Goal: Information Seeking & Learning: Learn about a topic

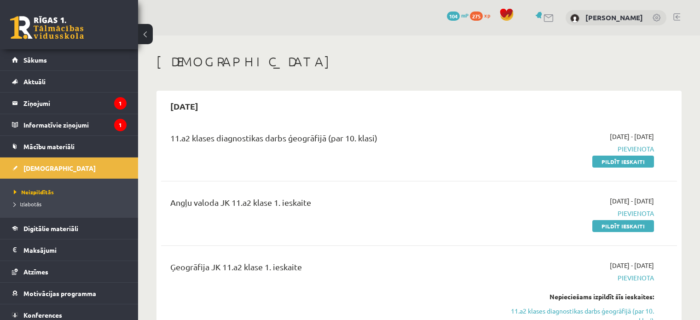
scroll to position [322, 0]
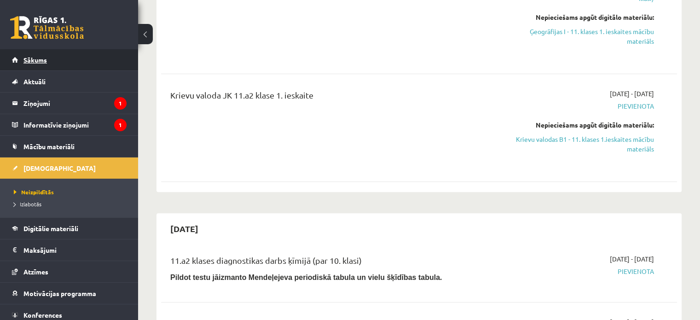
click at [48, 61] on link "Sākums" at bounding box center [69, 59] width 115 height 21
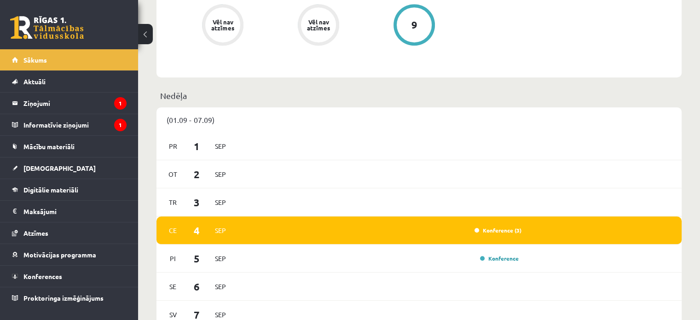
scroll to position [598, 0]
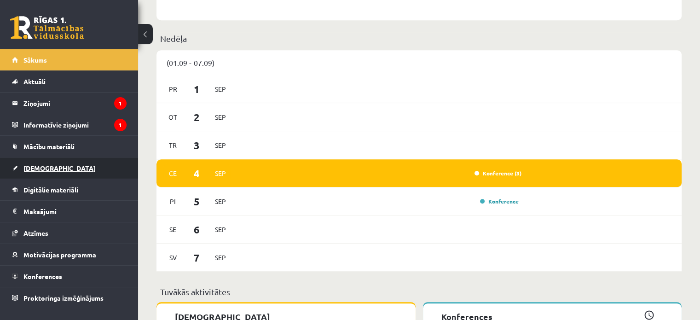
click at [58, 173] on link "[DEMOGRAPHIC_DATA]" at bounding box center [69, 167] width 115 height 21
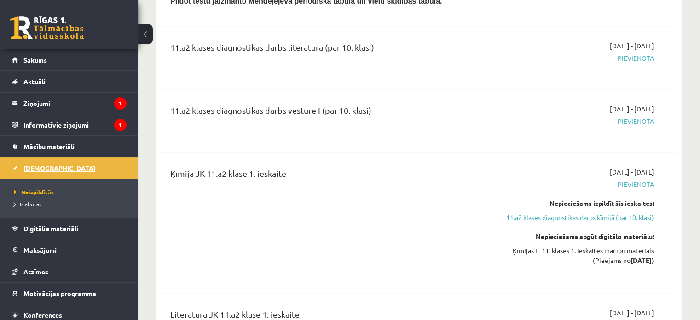
click at [49, 315] on span "Konferences" at bounding box center [42, 315] width 39 height 8
click div "4"
click link "Krievu valodas 11. klases 1. ieskaites konference"
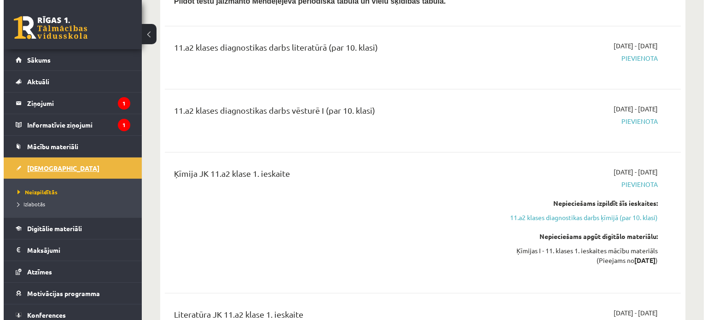
click link "Aizvērt"
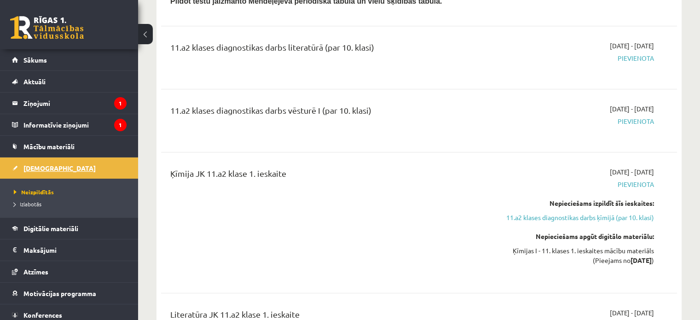
click div "5"
click div "4"
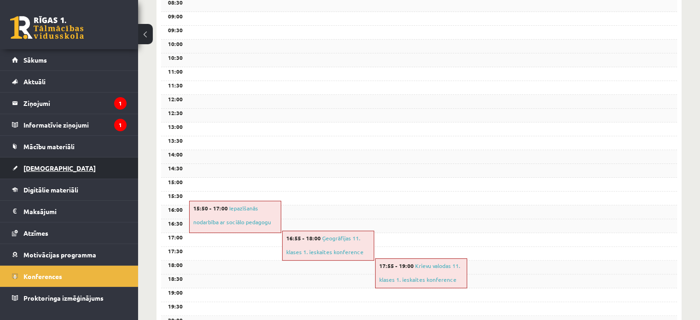
click at [58, 168] on link "[DEMOGRAPHIC_DATA]" at bounding box center [69, 167] width 115 height 21
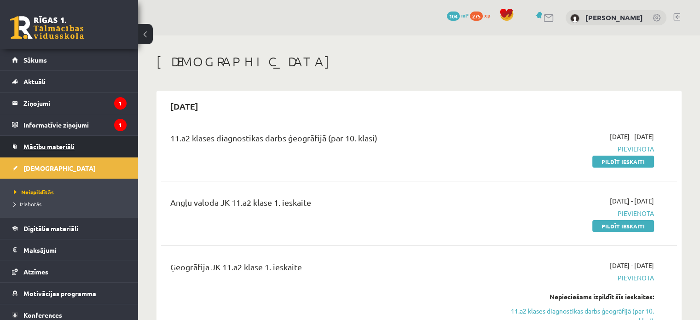
click at [104, 152] on link "Mācību materiāli" at bounding box center [69, 146] width 115 height 21
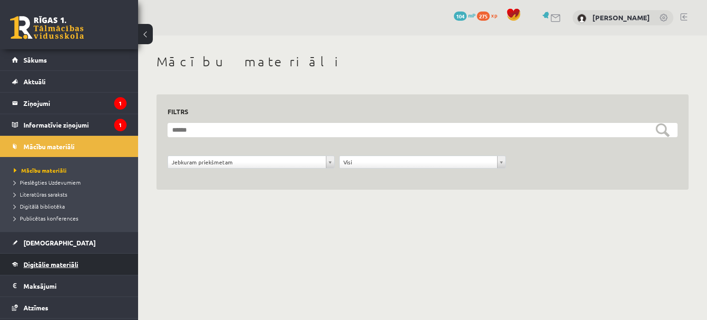
click at [77, 265] on span "Digitālie materiāli" at bounding box center [50, 264] width 55 height 8
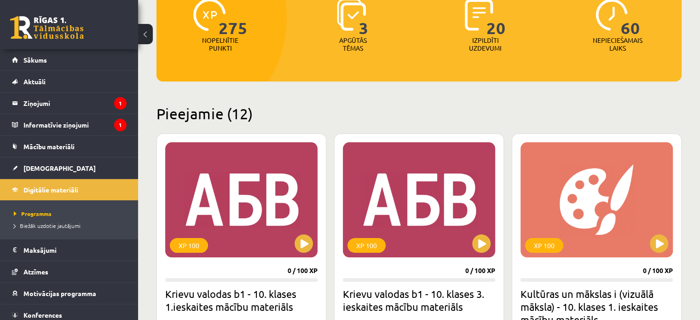
scroll to position [204, 0]
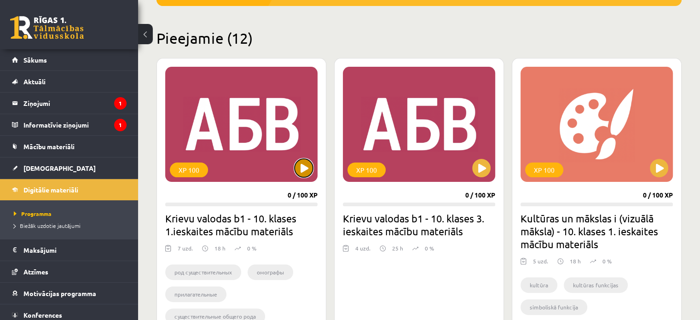
click at [308, 174] on button at bounding box center [304, 168] width 18 height 18
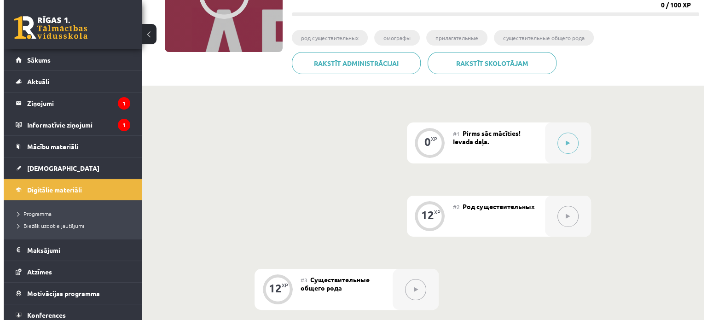
scroll to position [138, 0]
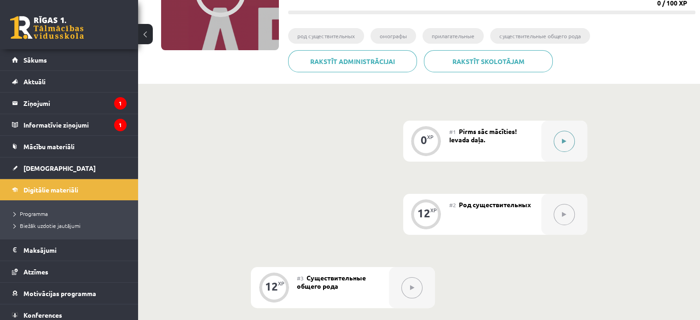
click at [557, 144] on button at bounding box center [564, 141] width 21 height 21
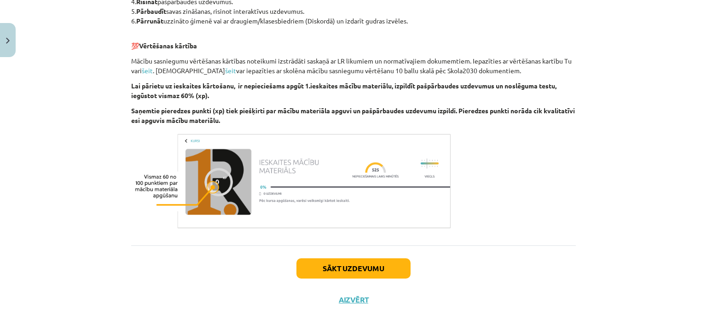
scroll to position [539, 0]
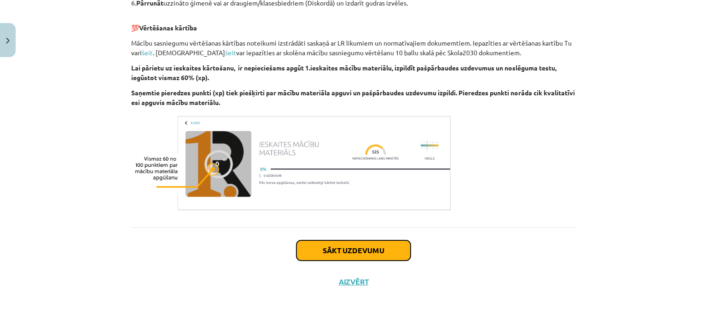
click at [338, 252] on button "Sākt uzdevumu" at bounding box center [353, 250] width 114 height 20
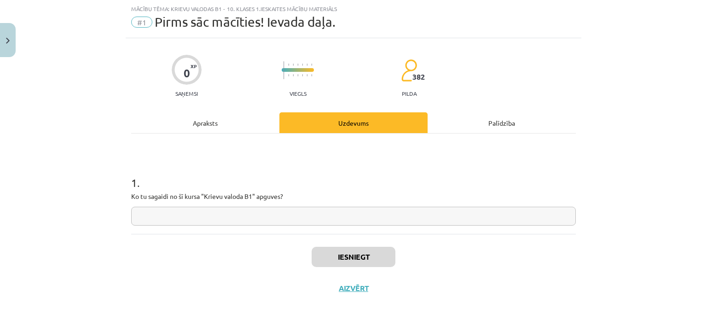
click at [332, 219] on input "text" at bounding box center [353, 216] width 445 height 19
type input "*"
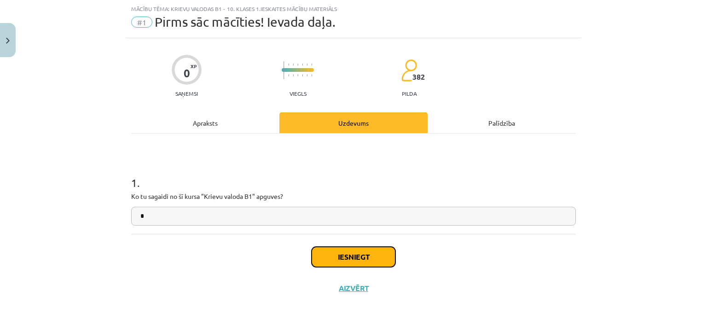
click at [339, 252] on button "Iesniegt" at bounding box center [354, 257] width 84 height 20
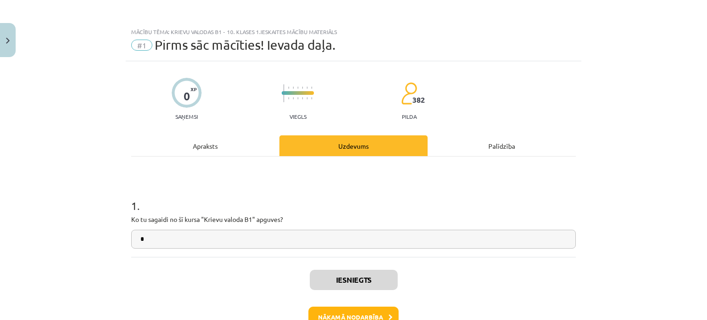
scroll to position [58, 0]
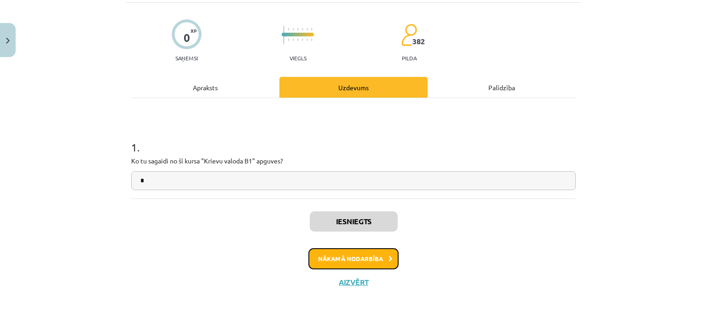
click at [364, 262] on button "Nākamā nodarbība" at bounding box center [353, 258] width 90 height 21
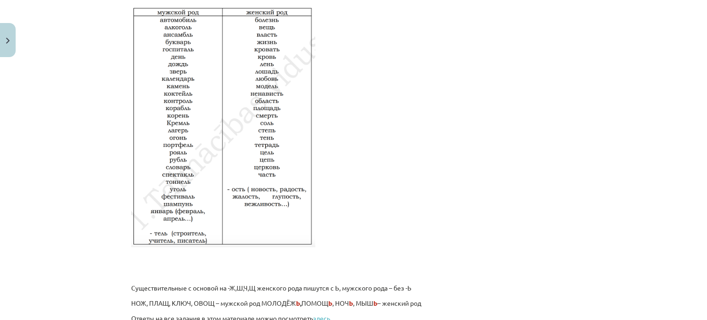
scroll to position [1586, 0]
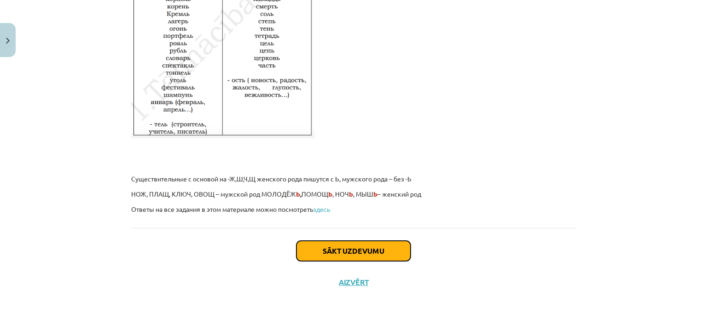
click at [375, 257] on button "Sākt uzdevumu" at bounding box center [353, 251] width 114 height 20
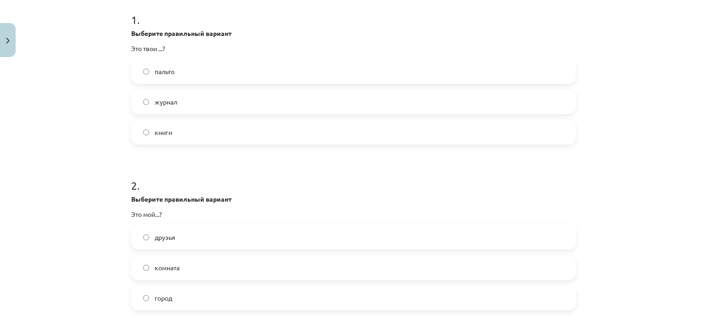
scroll to position [207, 0]
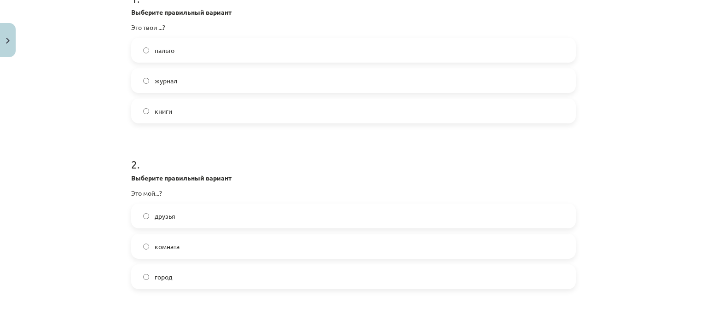
click at [147, 274] on label "город" at bounding box center [353, 276] width 443 height 23
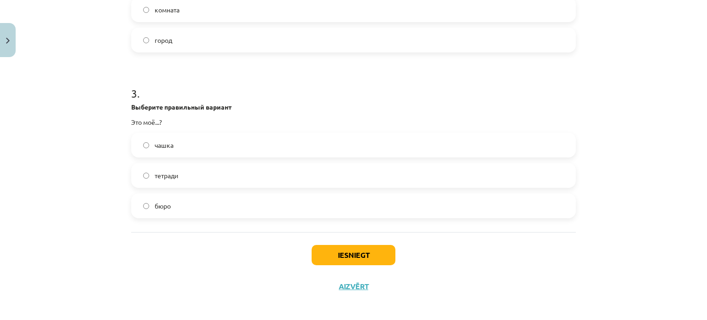
scroll to position [448, 0]
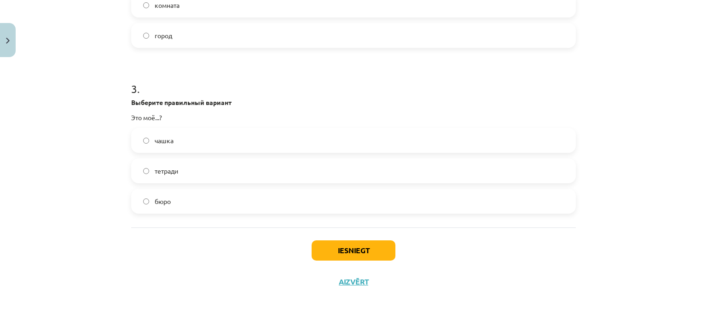
click at [138, 202] on label "бюро" at bounding box center [353, 201] width 443 height 23
click at [341, 252] on button "Iesniegt" at bounding box center [354, 250] width 84 height 20
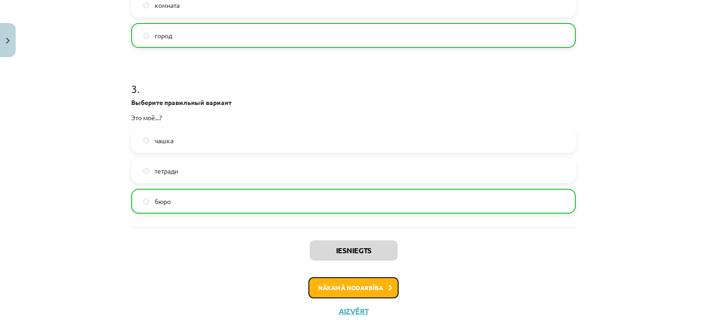
click at [354, 284] on button "Nākamā nodarbība" at bounding box center [353, 287] width 90 height 21
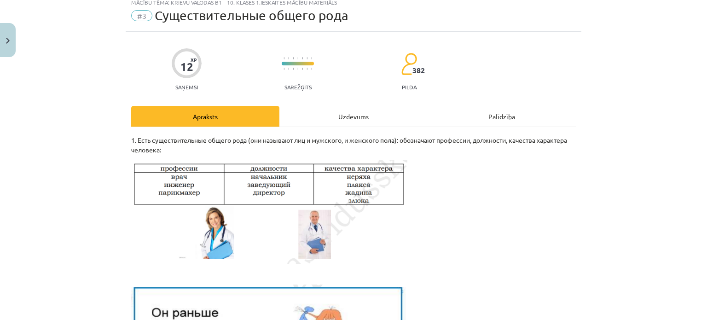
scroll to position [23, 0]
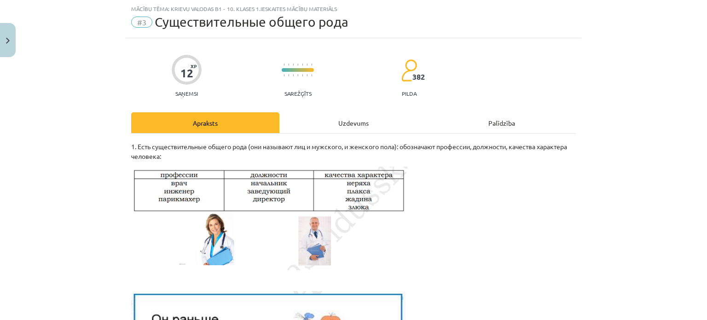
click at [354, 121] on div "Uzdevums" at bounding box center [353, 122] width 148 height 21
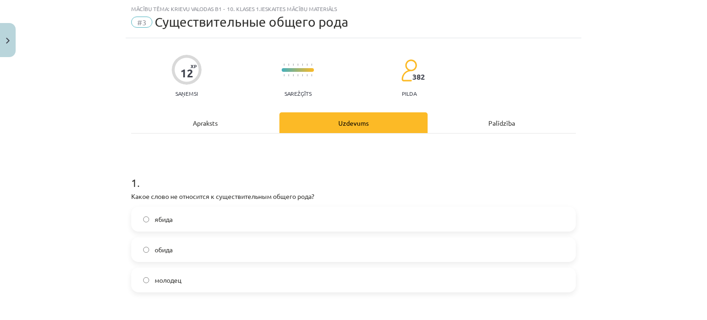
scroll to position [69, 0]
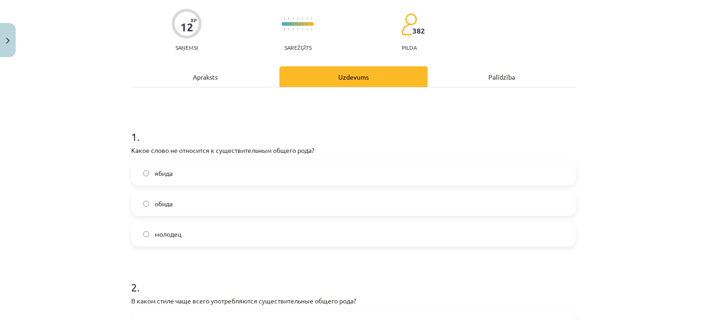
click at [181, 79] on div "Apraksts" at bounding box center [205, 76] width 148 height 21
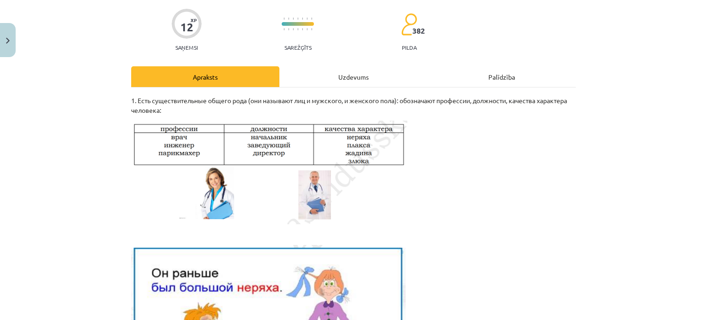
scroll to position [23, 0]
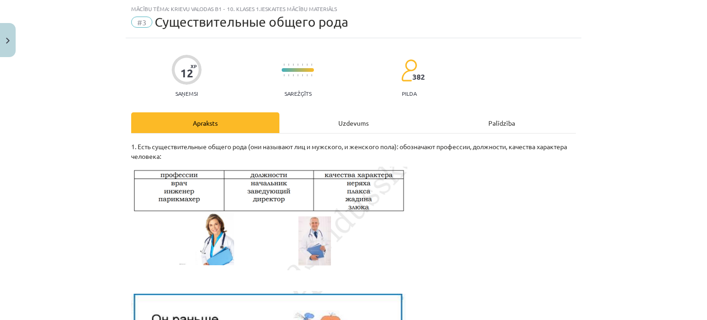
click at [338, 122] on div "Uzdevums" at bounding box center [353, 122] width 148 height 21
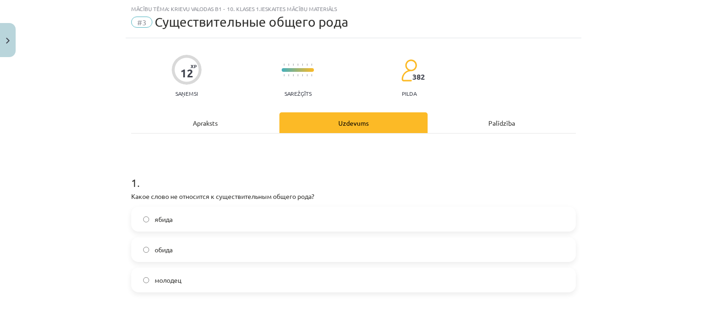
click at [211, 122] on div "Apraksts" at bounding box center [205, 122] width 148 height 21
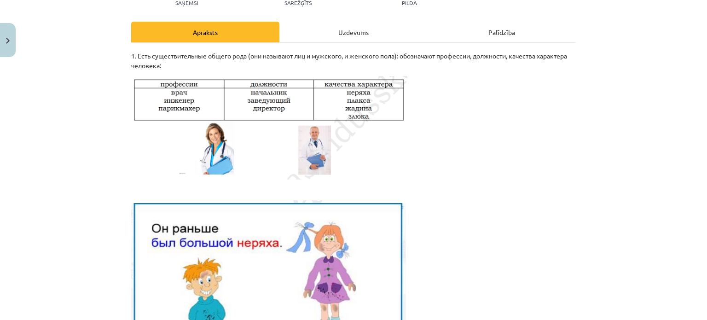
scroll to position [0, 0]
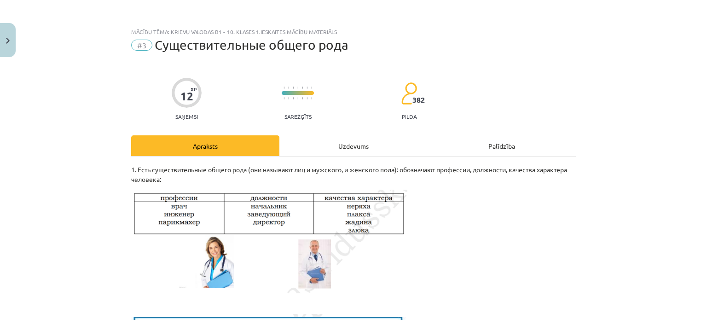
click at [341, 151] on div "Uzdevums" at bounding box center [353, 145] width 148 height 21
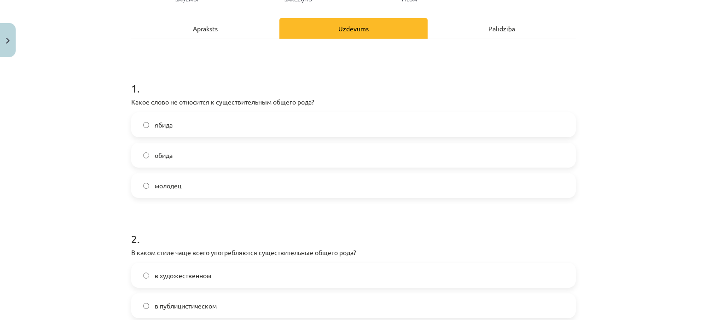
scroll to position [207, 0]
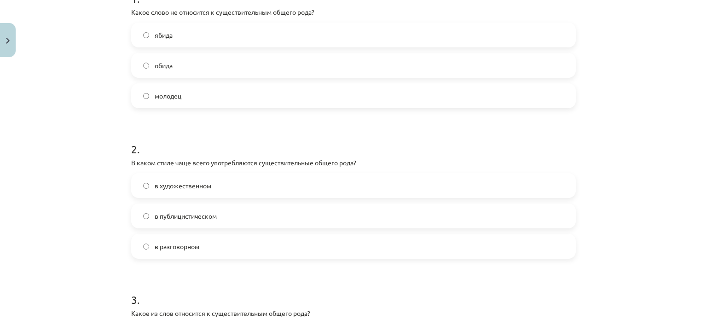
click at [139, 61] on label "обида" at bounding box center [353, 65] width 443 height 23
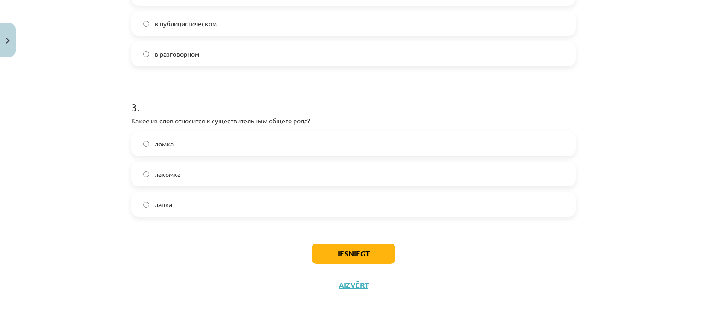
scroll to position [403, 0]
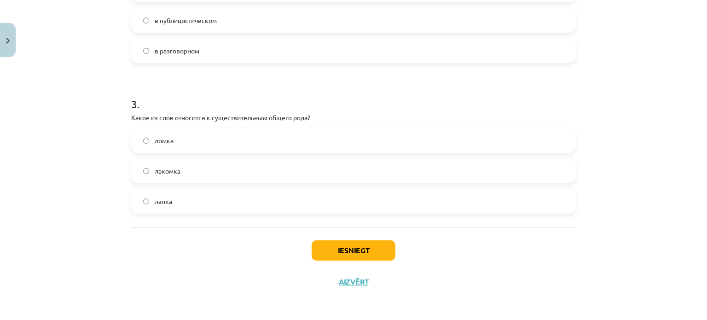
click at [138, 200] on label "лапка" at bounding box center [353, 201] width 443 height 23
drag, startPoint x: 138, startPoint y: 200, endPoint x: 116, endPoint y: 249, distance: 53.6
click at [116, 249] on div "Mācību tēma: Krievu valodas b1 - 10. klases 1.ieskaites mācību materiāls #3 Cущ…" at bounding box center [353, 160] width 707 height 320
click at [324, 253] on button "Iesniegt" at bounding box center [354, 250] width 84 height 20
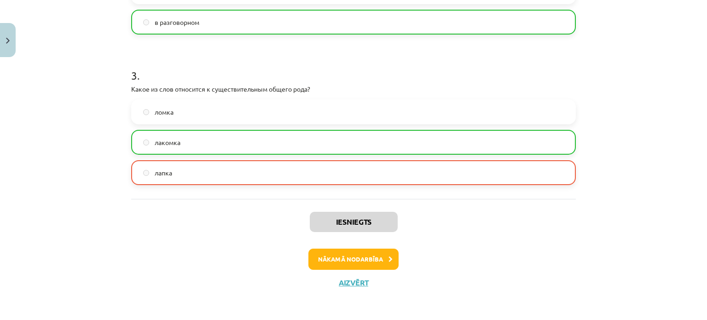
scroll to position [432, 0]
click at [327, 263] on button "Nākamā nodarbība" at bounding box center [353, 258] width 90 height 21
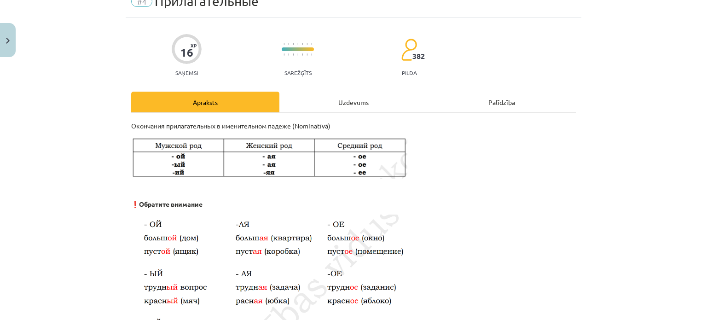
scroll to position [23, 0]
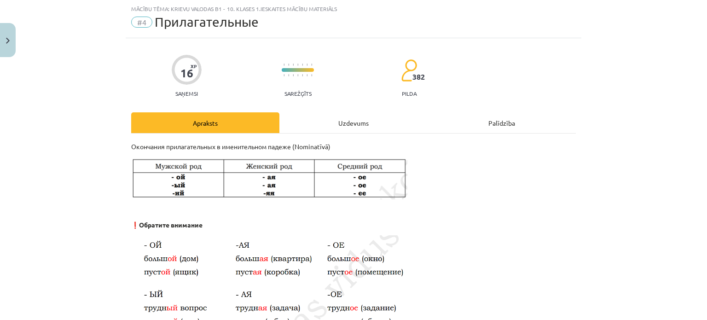
click at [361, 121] on div "Uzdevums" at bounding box center [353, 122] width 148 height 21
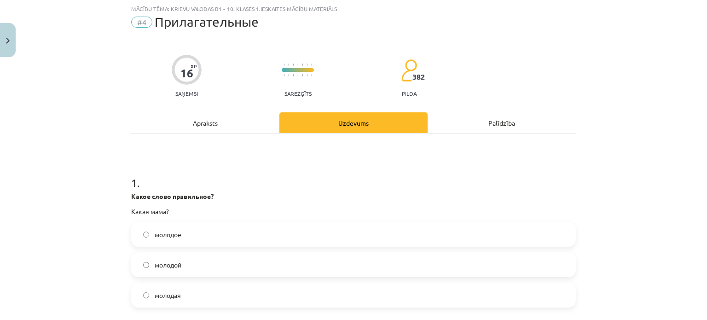
click at [145, 290] on label "молодая" at bounding box center [353, 295] width 443 height 23
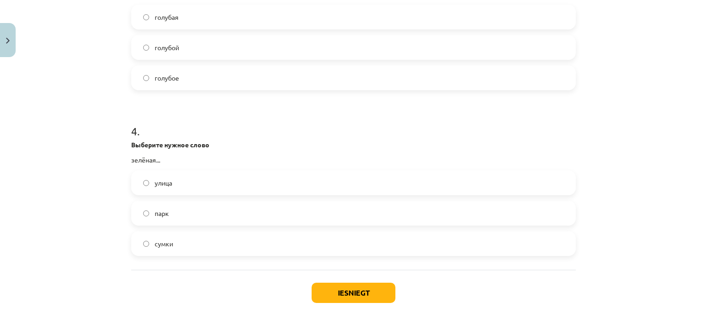
scroll to position [575, 0]
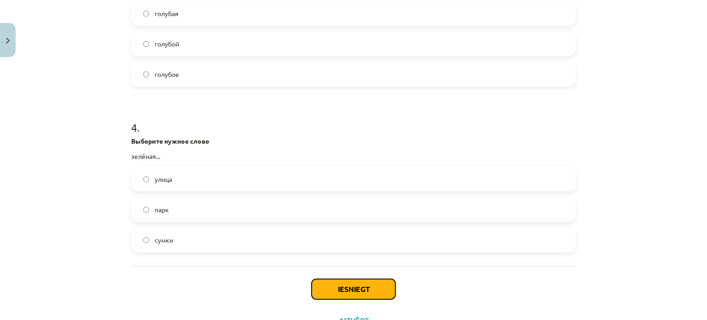
click at [315, 293] on button "Iesniegt" at bounding box center [354, 289] width 84 height 20
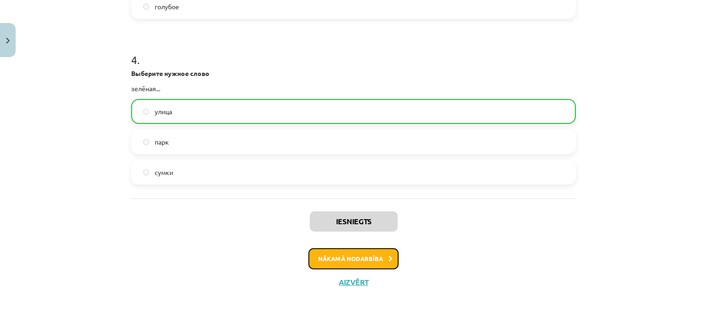
click at [383, 255] on button "Nākamā nodarbība" at bounding box center [353, 258] width 90 height 21
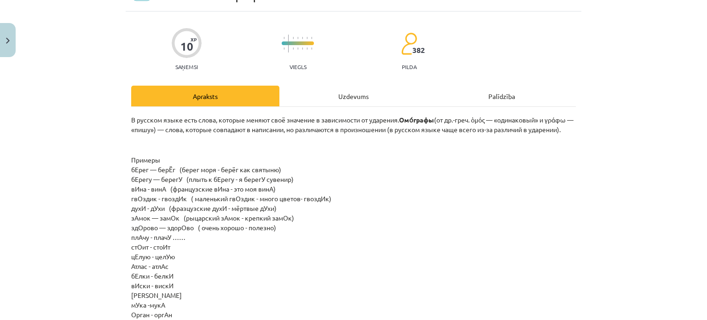
scroll to position [23, 0]
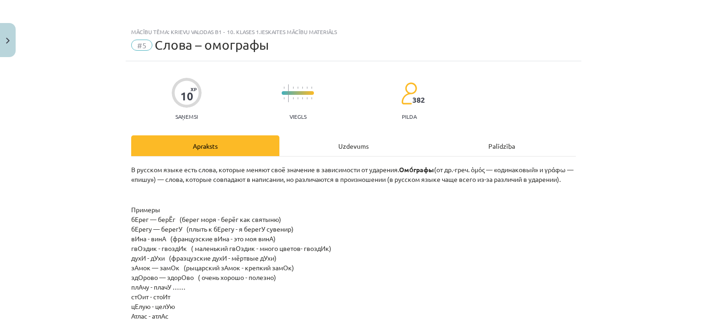
scroll to position [23, 0]
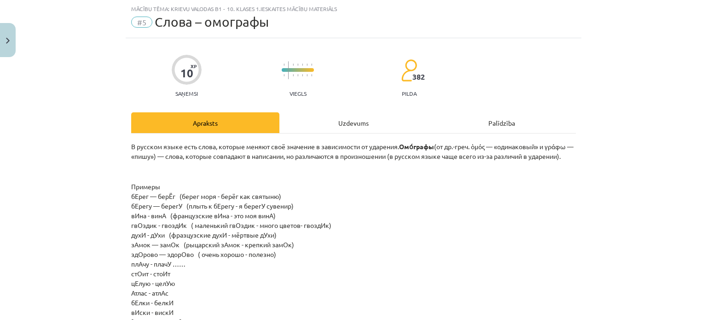
click at [352, 123] on div "Uzdevums" at bounding box center [353, 122] width 148 height 21
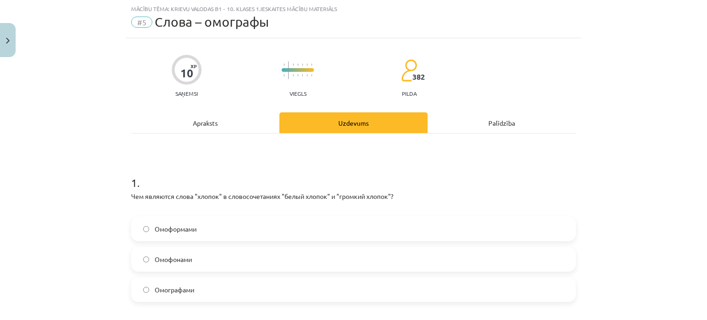
scroll to position [69, 0]
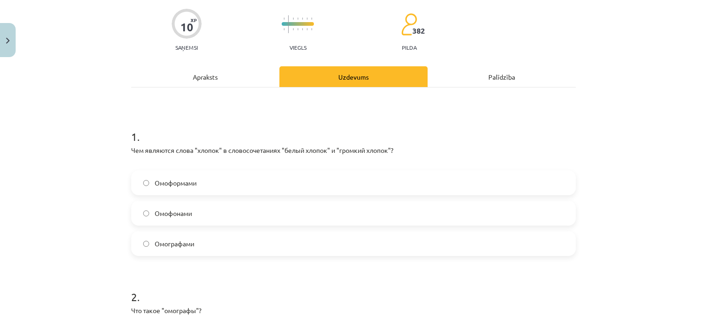
click at [255, 79] on div "Apraksts" at bounding box center [205, 76] width 148 height 21
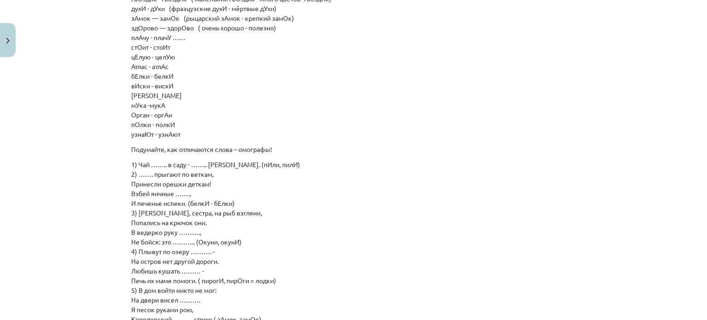
scroll to position [19, 0]
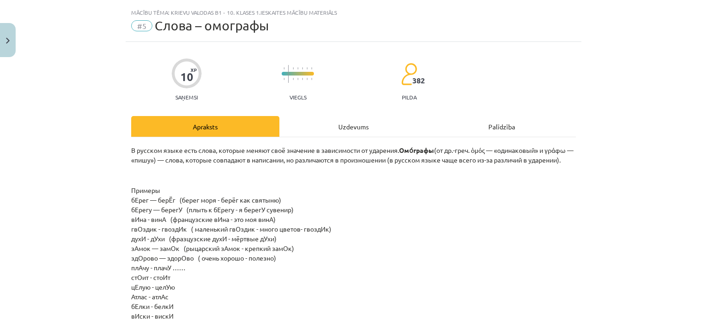
click at [359, 127] on div "Uzdevums" at bounding box center [353, 126] width 148 height 21
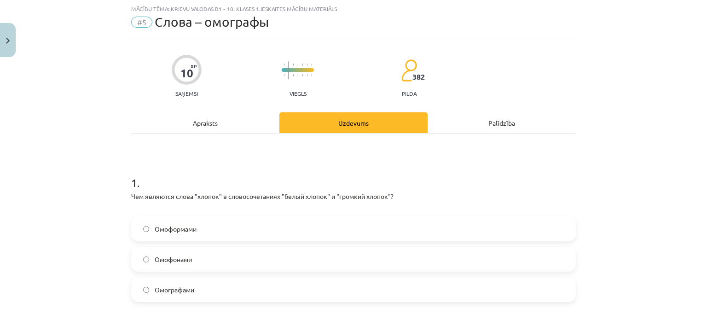
click at [201, 117] on div "Apraksts" at bounding box center [205, 122] width 148 height 21
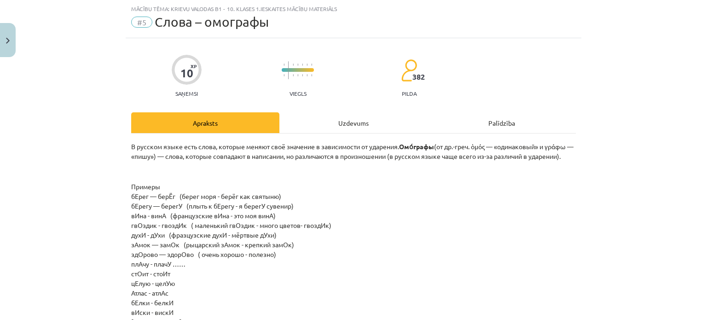
click at [328, 119] on div "Uzdevums" at bounding box center [353, 122] width 148 height 21
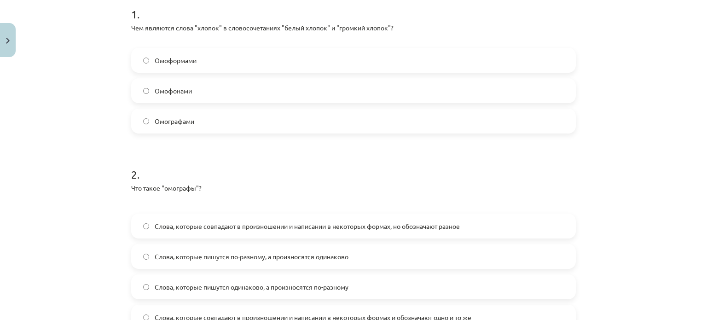
scroll to position [207, 0]
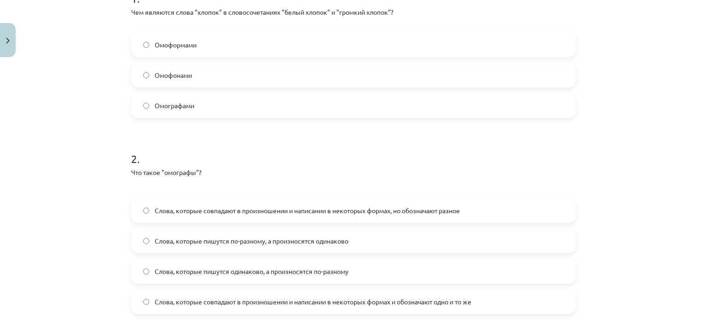
click at [145, 203] on label "Слова, которые совпадают в произношении и написании в некоторых формах, но обоз…" at bounding box center [353, 210] width 443 height 23
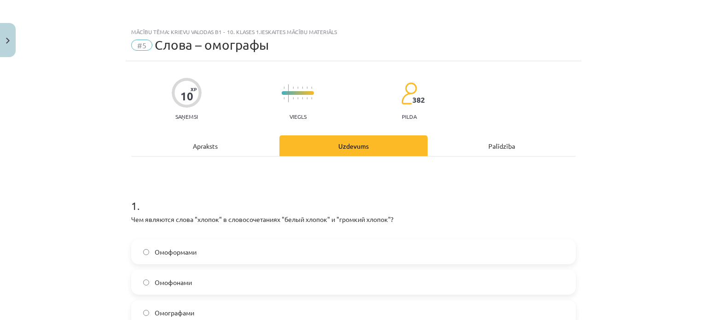
click at [263, 149] on div "Apraksts" at bounding box center [205, 145] width 148 height 21
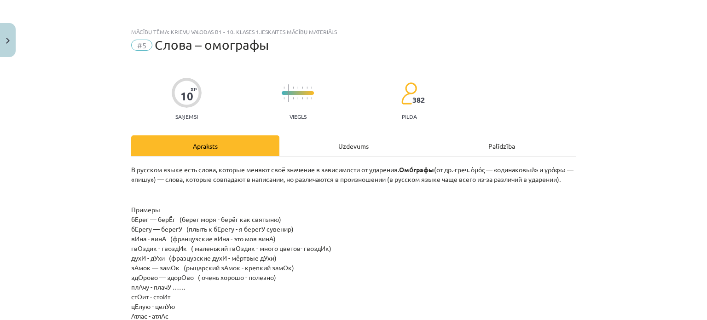
scroll to position [23, 0]
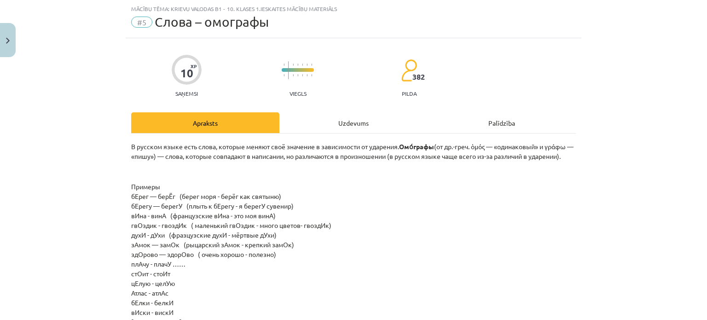
click at [333, 123] on div "Uzdevums" at bounding box center [353, 122] width 148 height 21
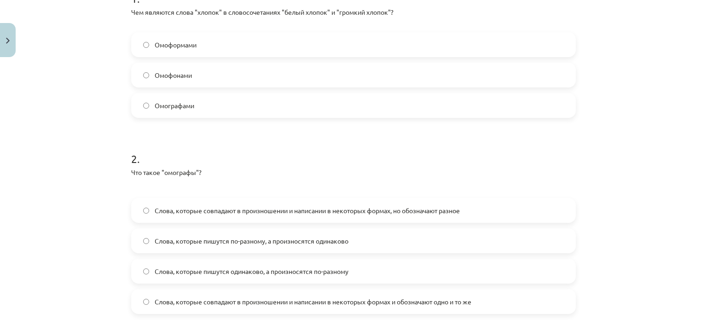
scroll to position [253, 0]
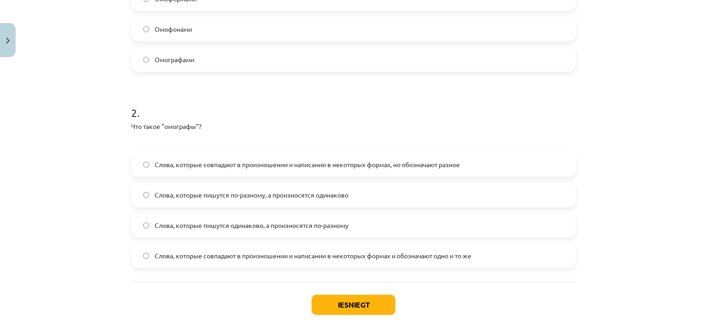
click at [145, 226] on label "Слова, которые пишутся одинаково, а произносятся по-разному" at bounding box center [353, 225] width 443 height 23
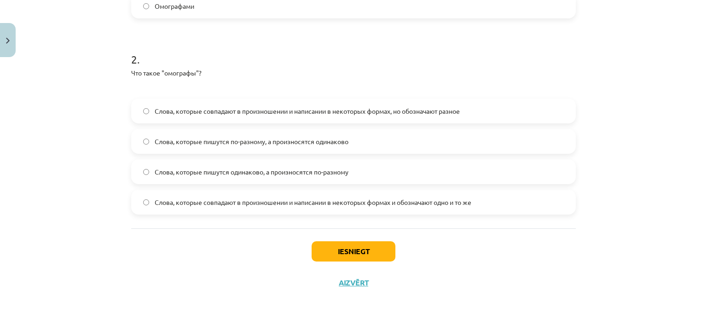
scroll to position [307, 0]
click at [352, 254] on button "Iesniegt" at bounding box center [354, 250] width 84 height 20
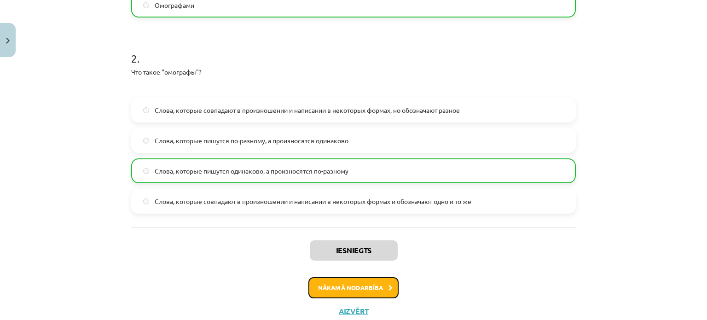
click at [352, 284] on button "Nākamā nodarbība" at bounding box center [353, 287] width 90 height 21
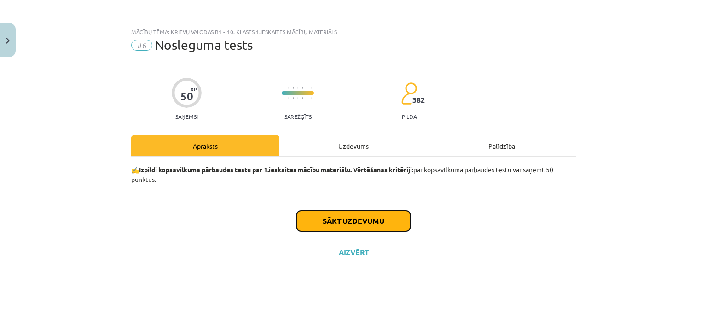
click at [357, 217] on button "Sākt uzdevumu" at bounding box center [353, 221] width 114 height 20
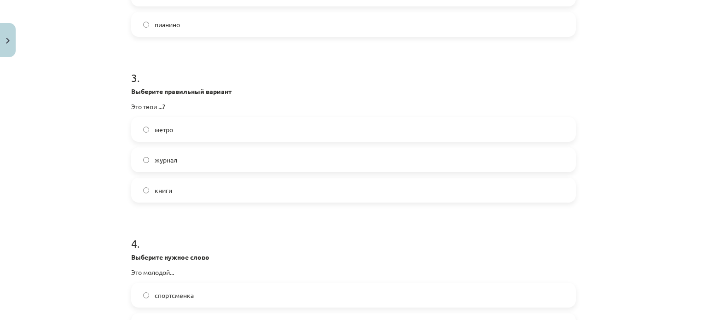
scroll to position [460, 0]
click at [144, 193] on label "книги" at bounding box center [353, 189] width 443 height 23
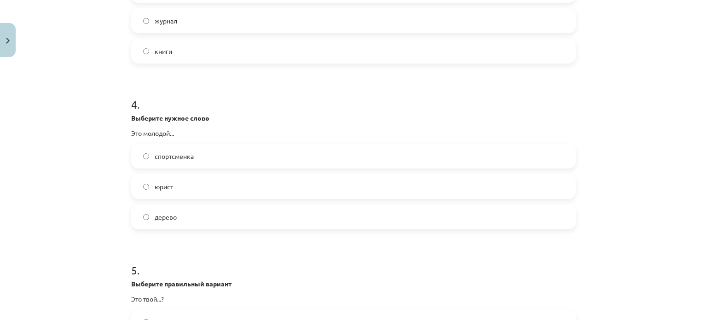
scroll to position [736, 0]
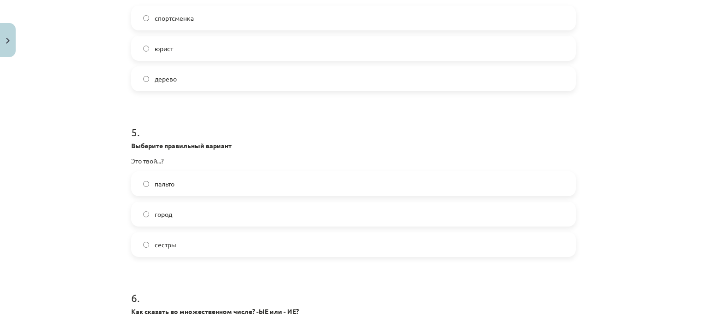
click at [147, 214] on label "город" at bounding box center [353, 214] width 443 height 23
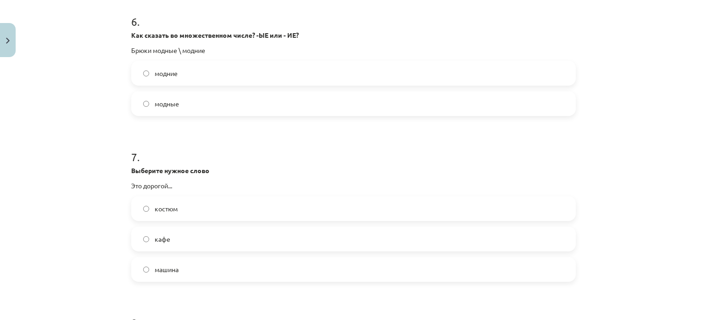
scroll to position [1059, 0]
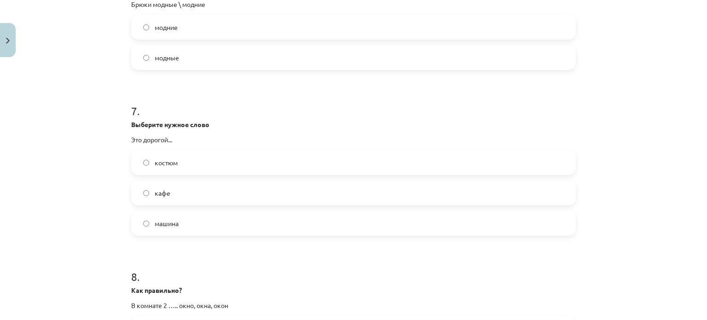
click at [147, 162] on label "костюм" at bounding box center [353, 162] width 443 height 23
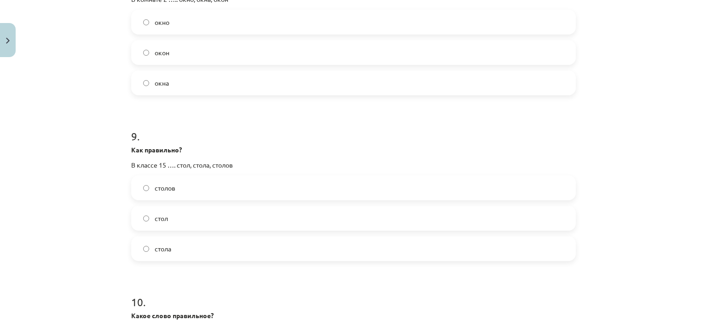
scroll to position [1381, 0]
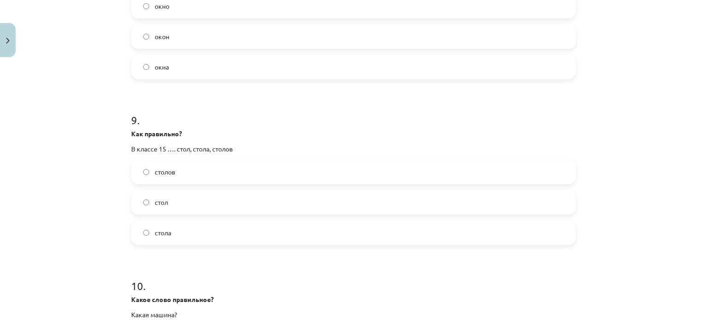
click at [145, 168] on label "столов" at bounding box center [353, 171] width 443 height 23
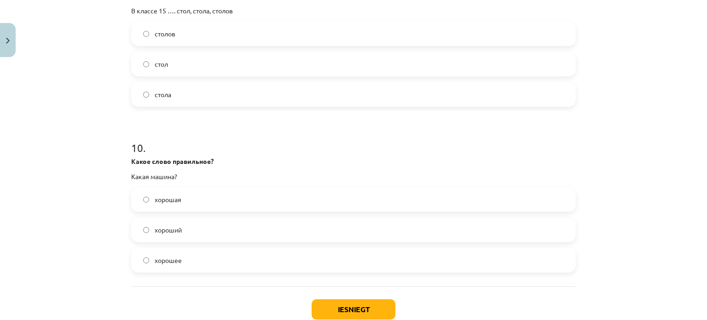
scroll to position [1565, 0]
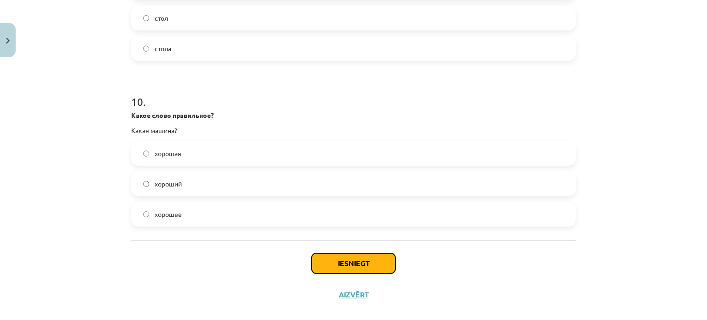
click at [372, 264] on button "Iesniegt" at bounding box center [354, 263] width 84 height 20
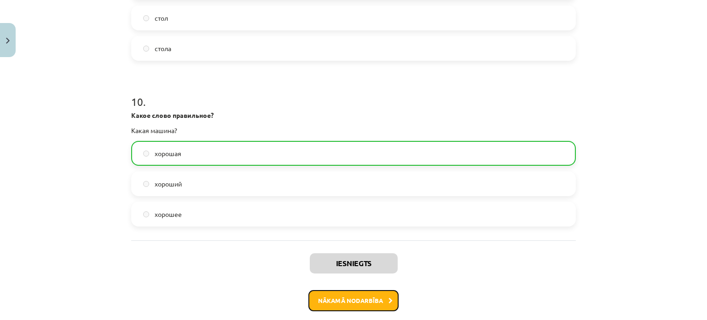
click at [365, 305] on button "Nākamā nodarbība" at bounding box center [353, 300] width 90 height 21
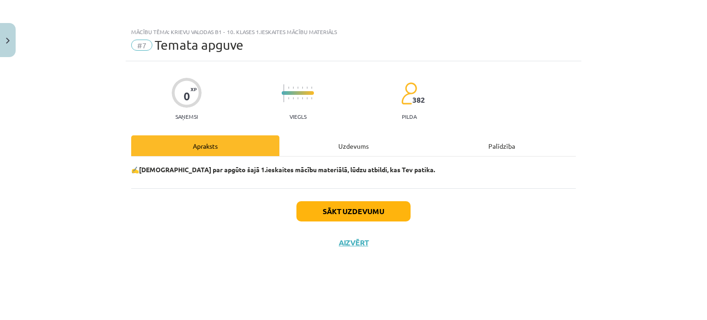
scroll to position [0, 0]
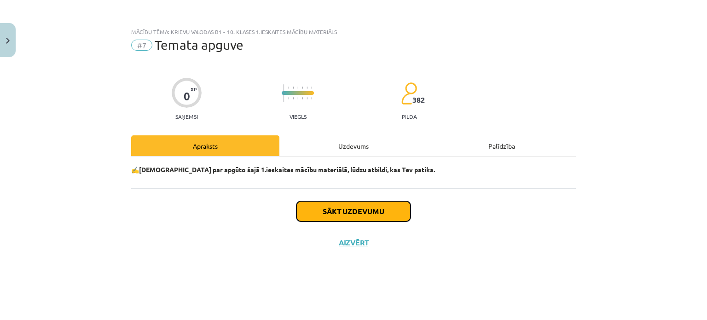
click at [353, 211] on button "Sākt uzdevumu" at bounding box center [353, 211] width 114 height 20
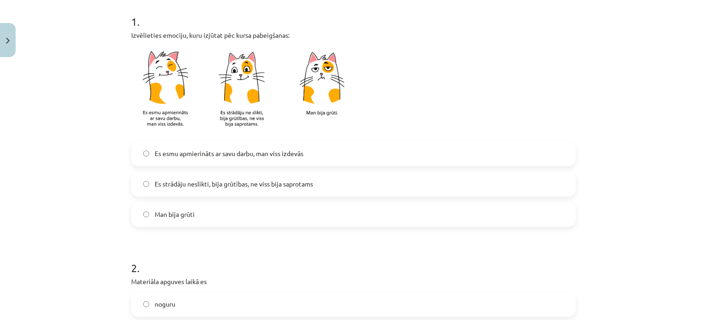
scroll to position [276, 0]
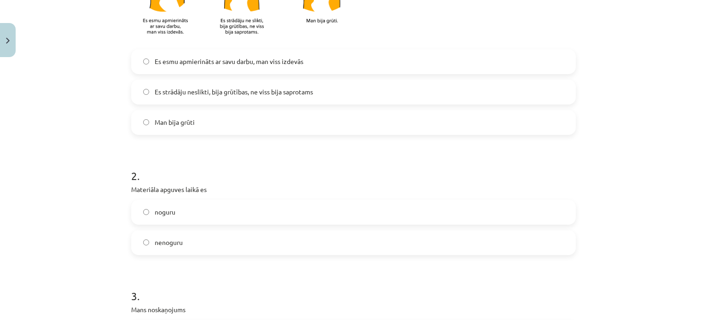
click at [146, 206] on label "noguru" at bounding box center [353, 212] width 443 height 23
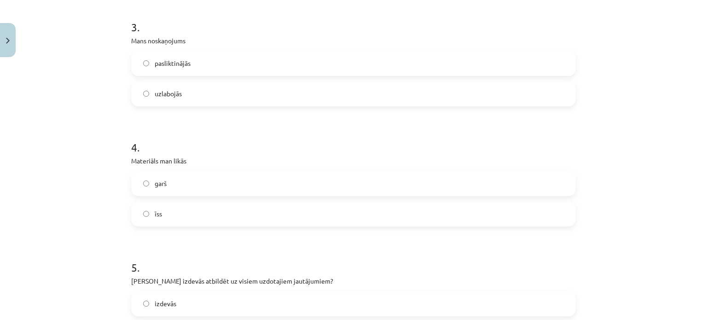
scroll to position [552, 0]
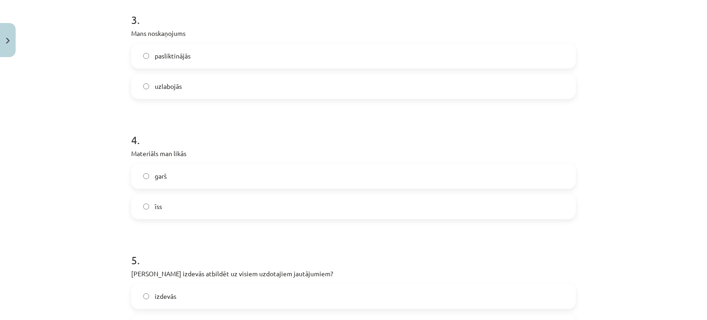
click at [139, 215] on label "īss" at bounding box center [353, 206] width 443 height 23
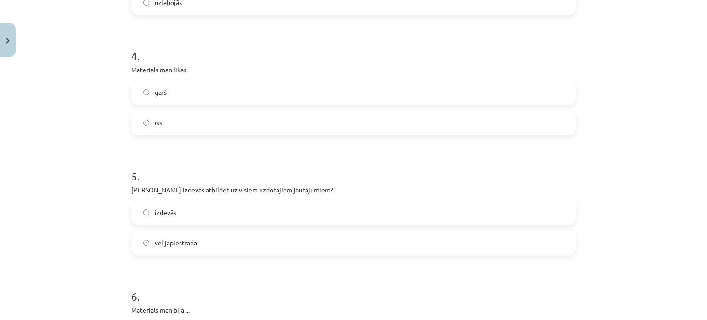
scroll to position [690, 0]
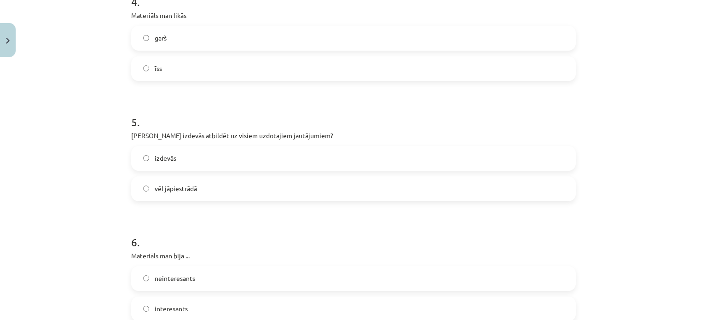
click at [149, 193] on label "vēl jāpiestrādā" at bounding box center [353, 188] width 443 height 23
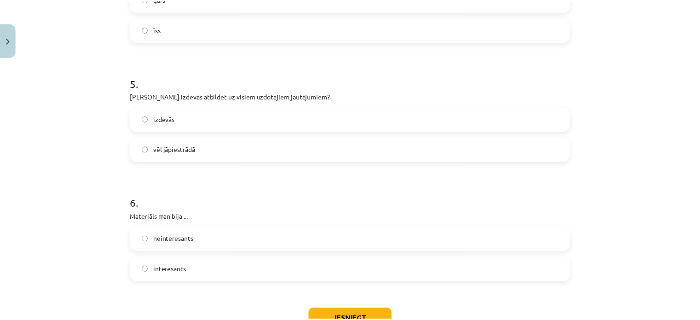
scroll to position [782, 0]
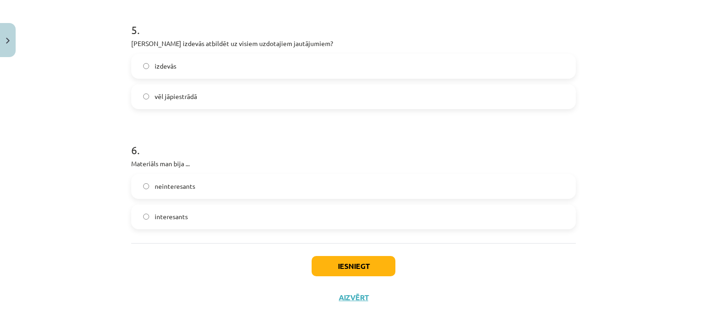
click at [168, 209] on label "interesants" at bounding box center [353, 216] width 443 height 23
click at [366, 266] on button "Iesniegt" at bounding box center [354, 266] width 84 height 20
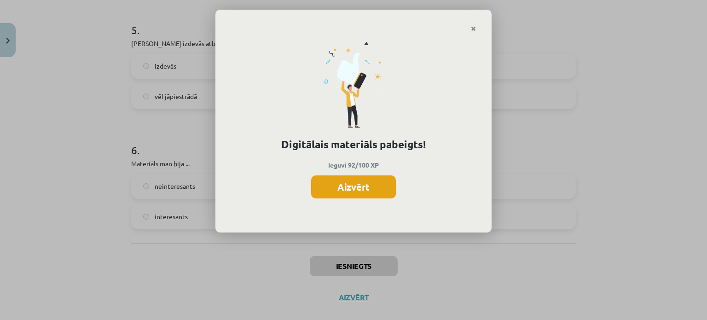
click at [380, 187] on button "Aizvērt" at bounding box center [353, 186] width 85 height 23
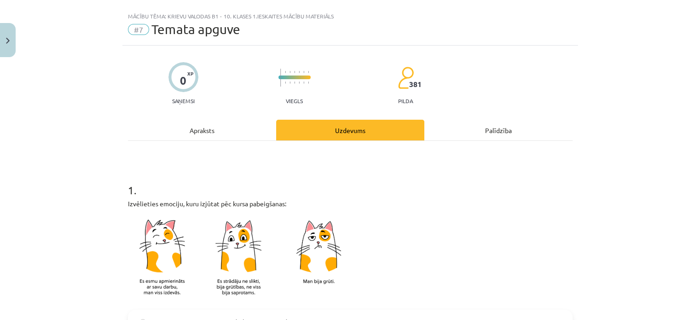
scroll to position [0, 0]
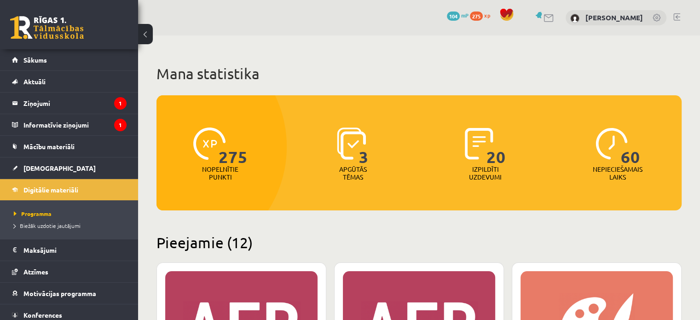
scroll to position [46, 0]
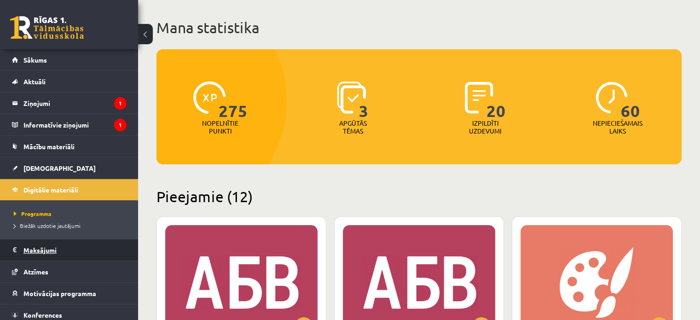
click at [71, 244] on legend "Maksājumi 0" at bounding box center [74, 249] width 103 height 21
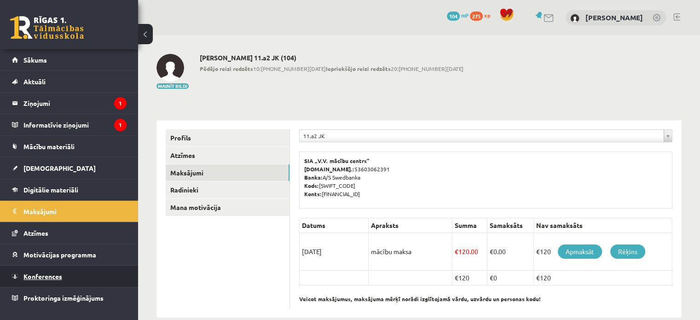
click at [50, 266] on link "Konferences" at bounding box center [69, 276] width 115 height 21
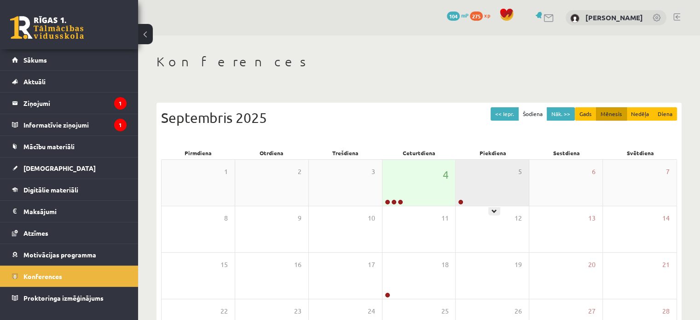
click at [479, 189] on div "5" at bounding box center [492, 183] width 73 height 46
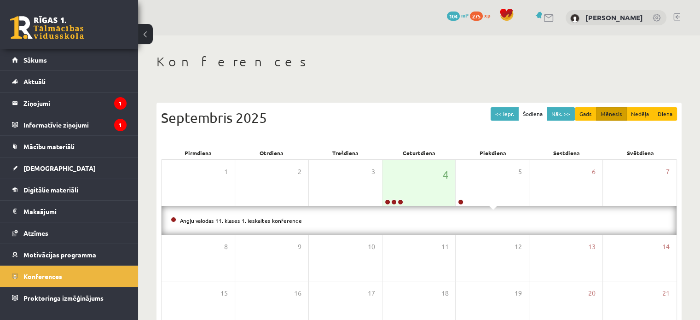
click at [392, 221] on li "Angļu valodas 11. klases 1. ieskaites konference" at bounding box center [419, 220] width 497 height 10
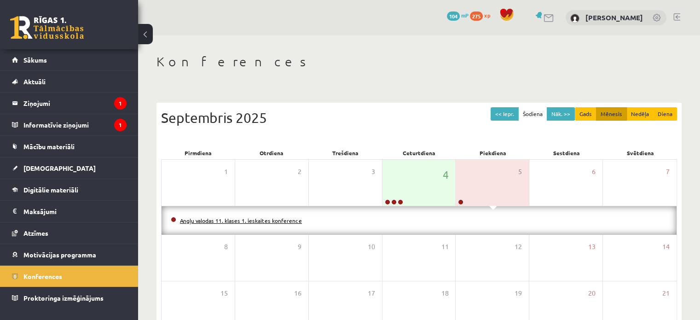
click at [234, 219] on link "Angļu valodas 11. klases 1. ieskaites konference" at bounding box center [241, 220] width 122 height 7
